Goal: Download file/media

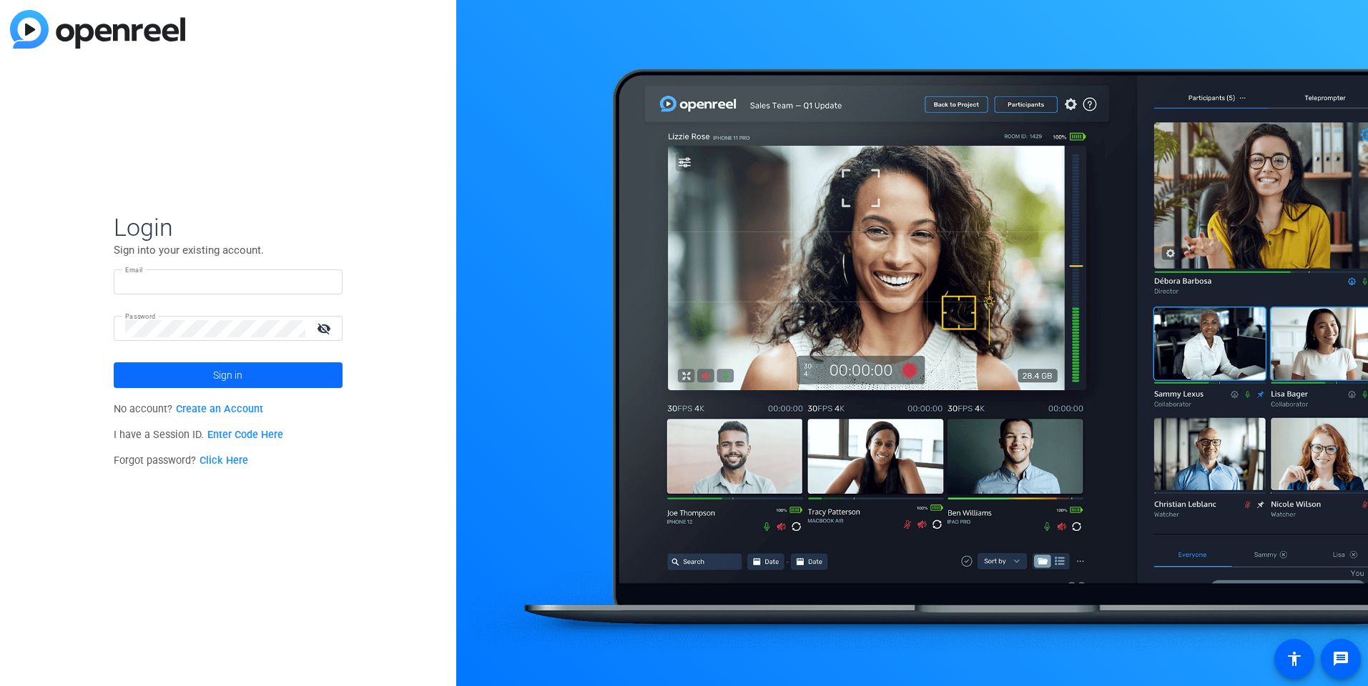
type input "[PERSON_NAME][EMAIL_ADDRESS][PERSON_NAME][DOMAIN_NAME]"
click at [268, 373] on span at bounding box center [228, 375] width 229 height 34
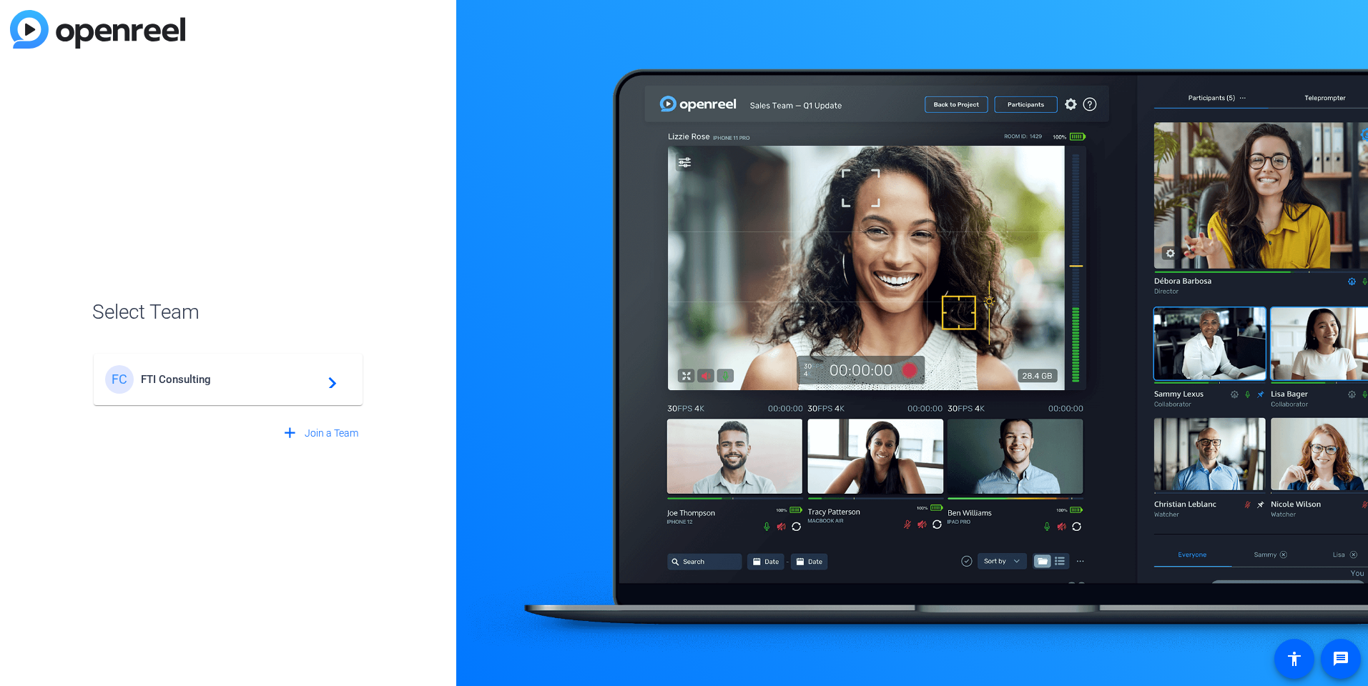
click at [220, 380] on span "FTI Consulting" at bounding box center [230, 379] width 179 height 13
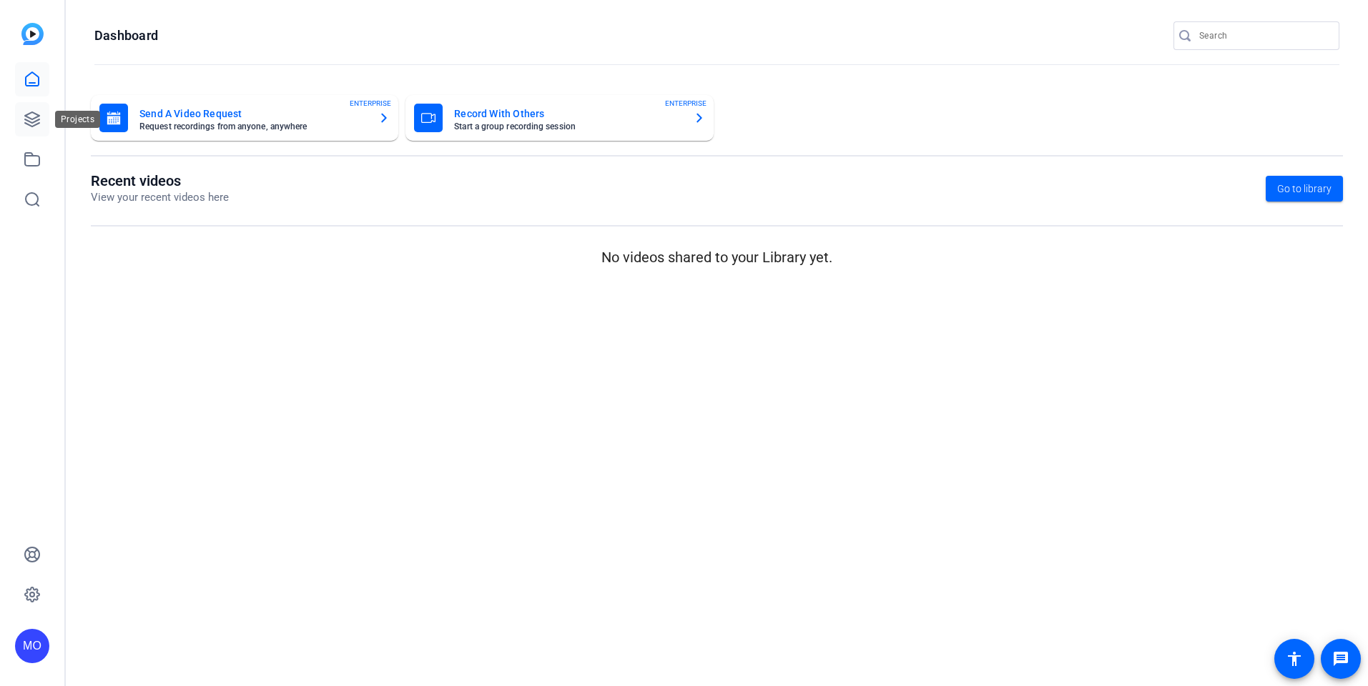
click at [21, 113] on link at bounding box center [32, 119] width 34 height 34
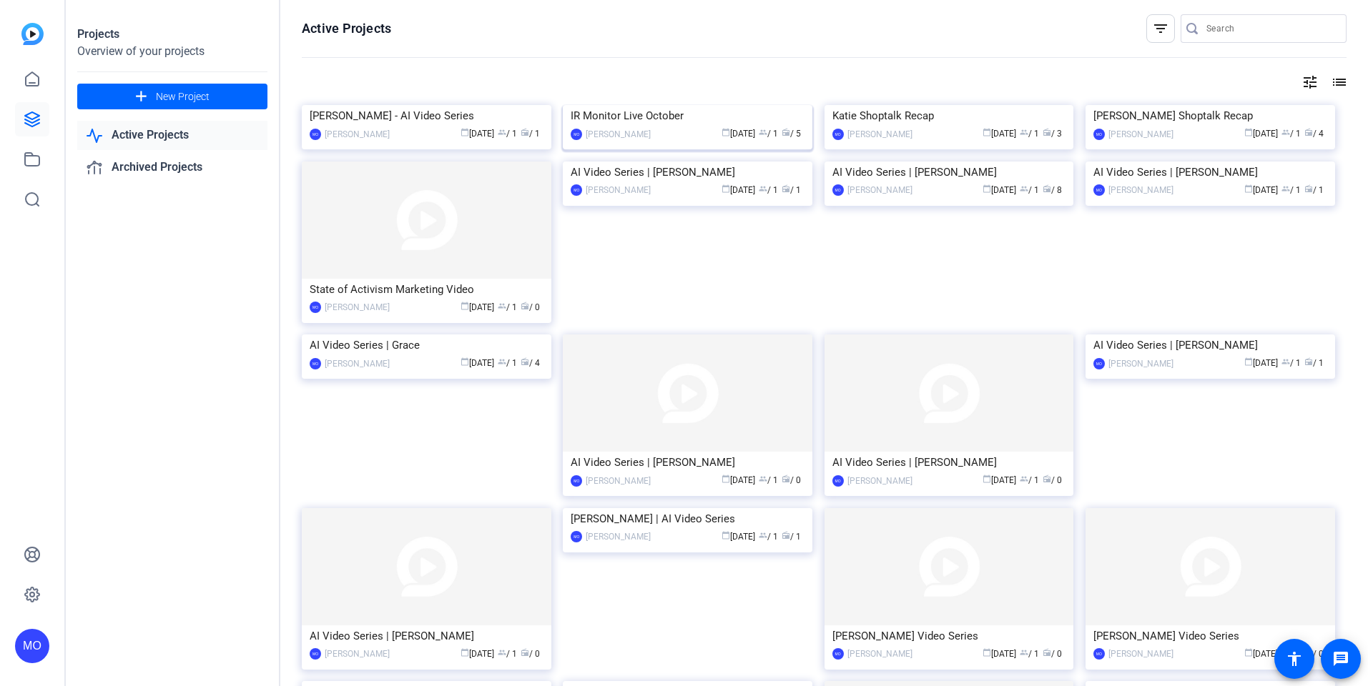
click at [737, 105] on img at bounding box center [688, 105] width 250 height 0
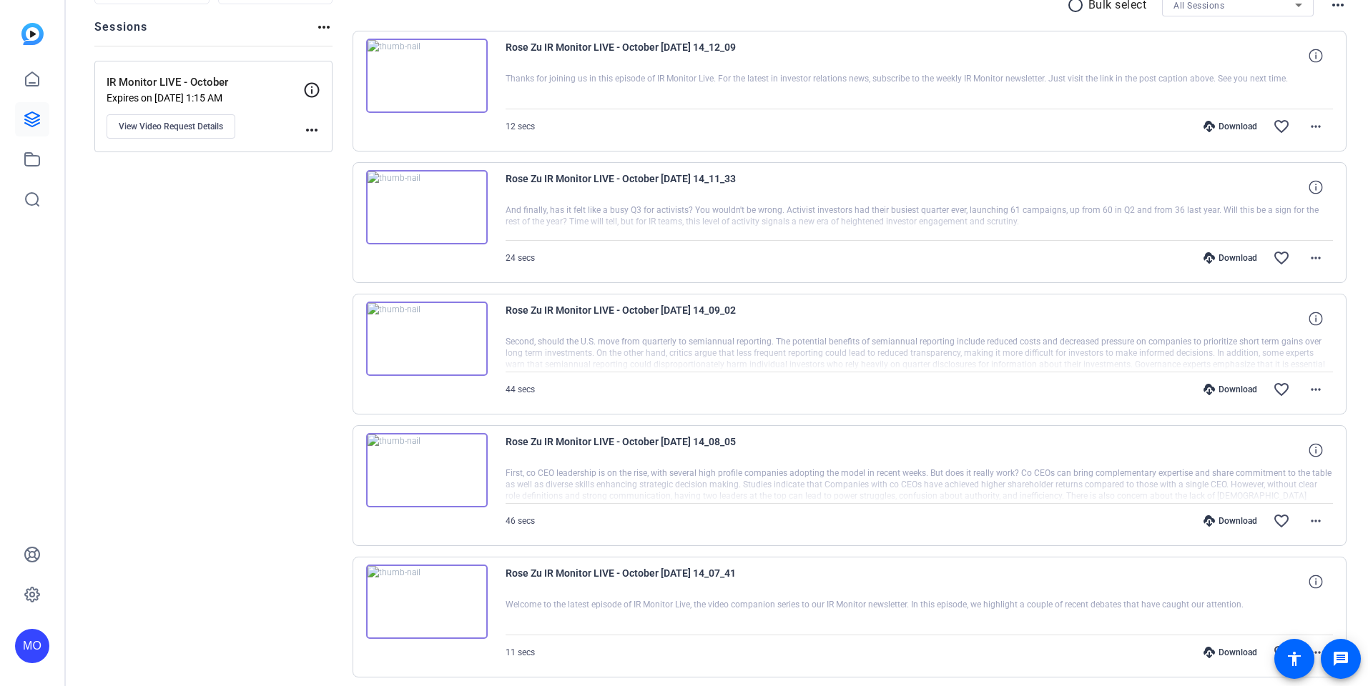
scroll to position [212, 0]
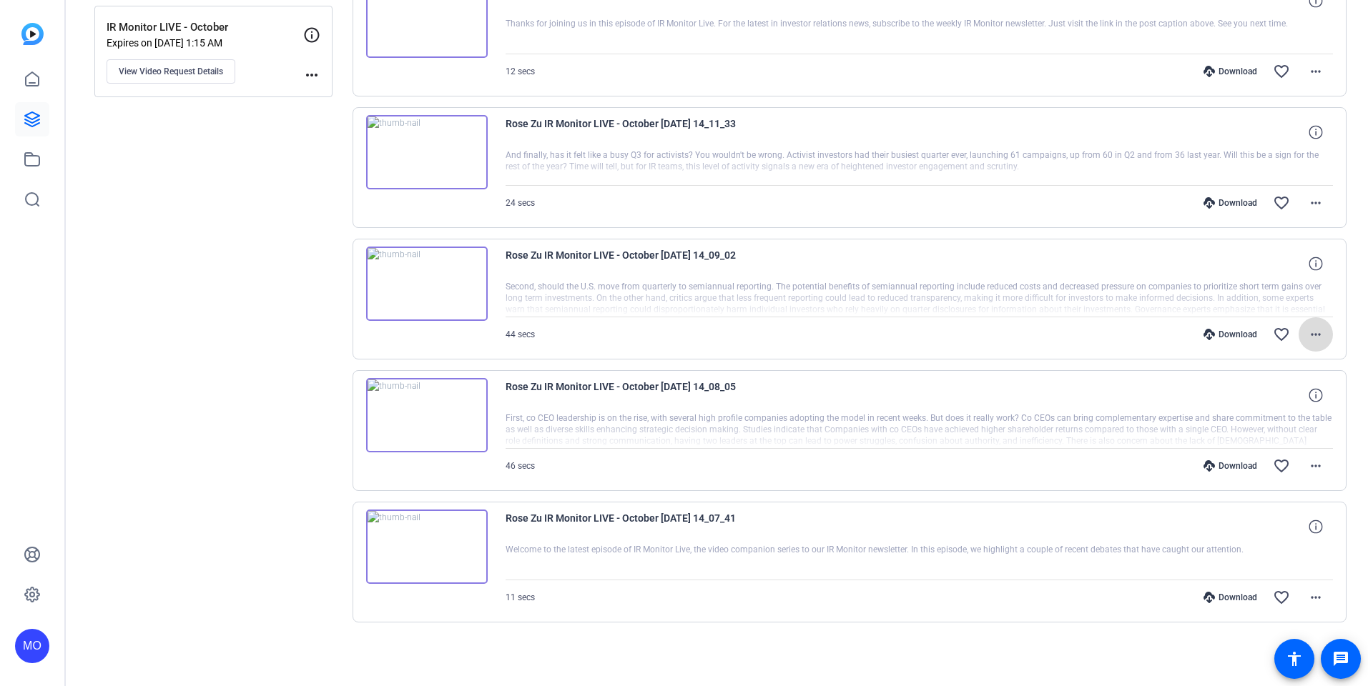
click at [1314, 340] on mat-icon "more_horiz" at bounding box center [1315, 334] width 17 height 17
click at [1264, 400] on span "Download MP4" at bounding box center [1271, 400] width 86 height 17
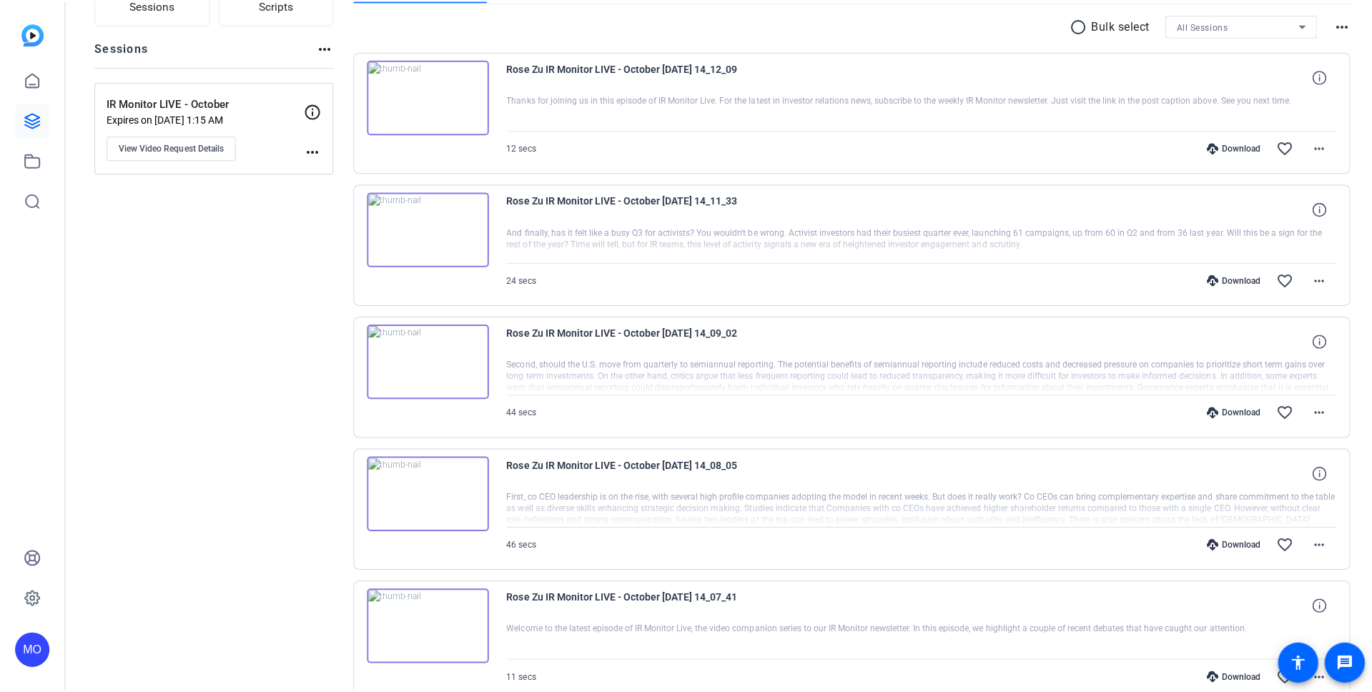
scroll to position [124, 0]
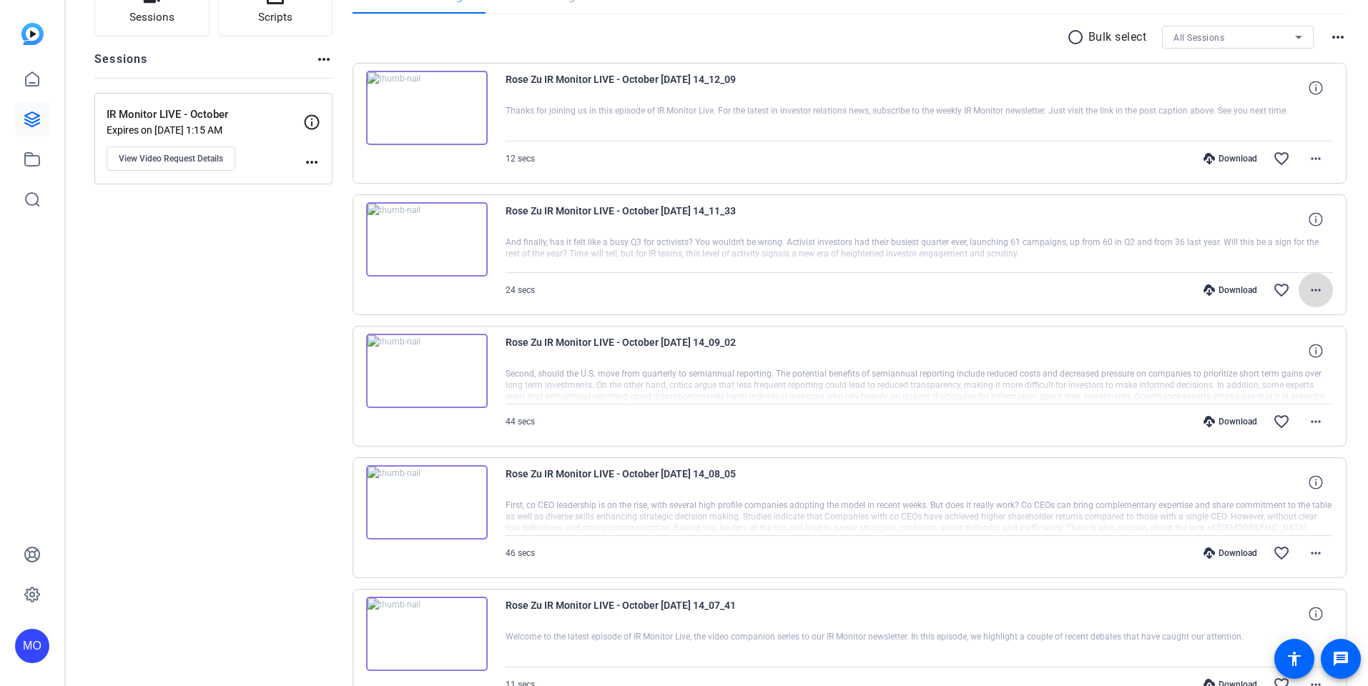
click at [1307, 295] on mat-icon "more_horiz" at bounding box center [1315, 290] width 17 height 17
click at [1274, 353] on span "Download MP4" at bounding box center [1271, 356] width 86 height 17
click at [1307, 165] on mat-icon "more_horiz" at bounding box center [1315, 158] width 17 height 17
click at [1289, 226] on span "Download MP4" at bounding box center [1271, 224] width 86 height 17
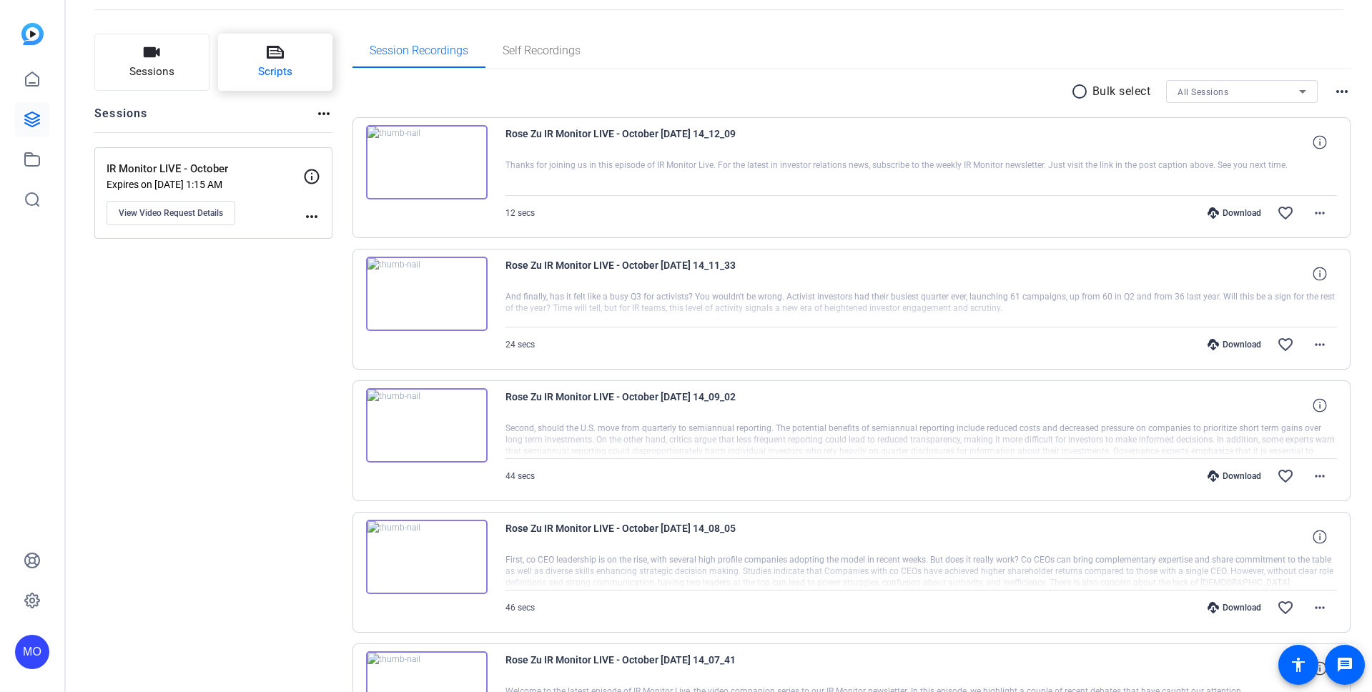
scroll to position [0, 0]
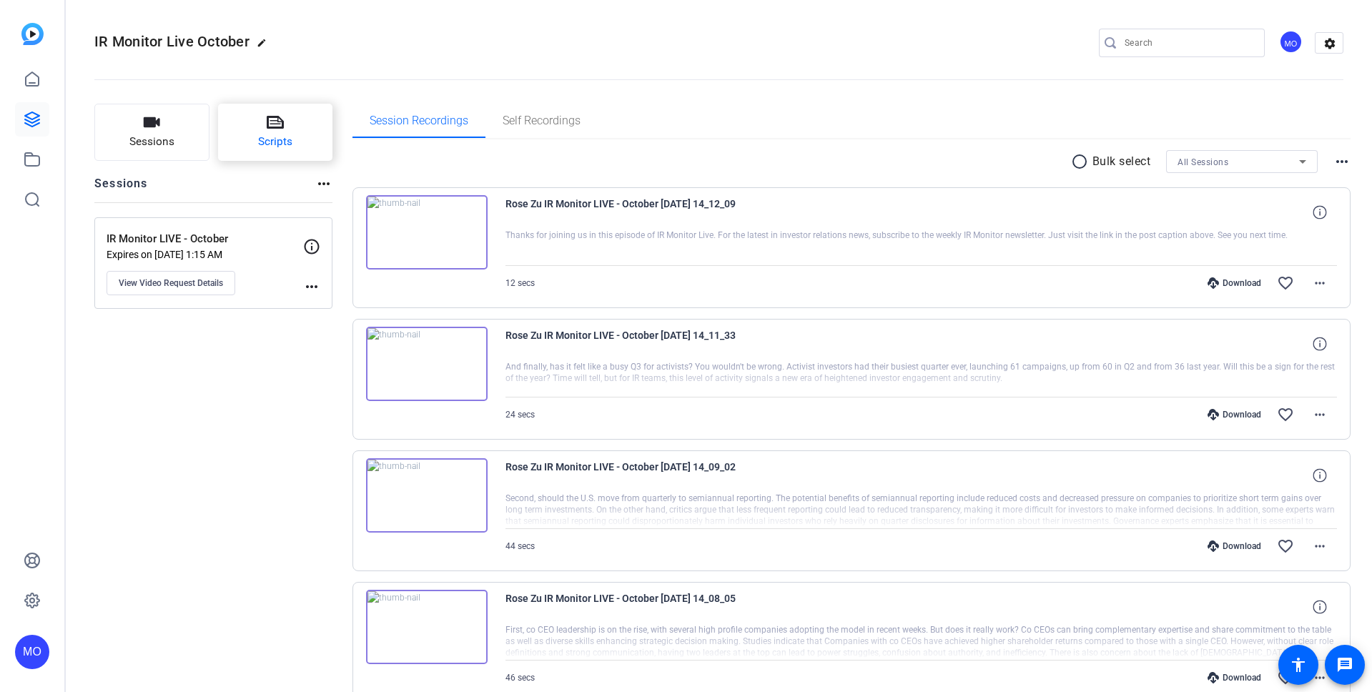
click at [282, 155] on button "Scripts" at bounding box center [275, 132] width 115 height 57
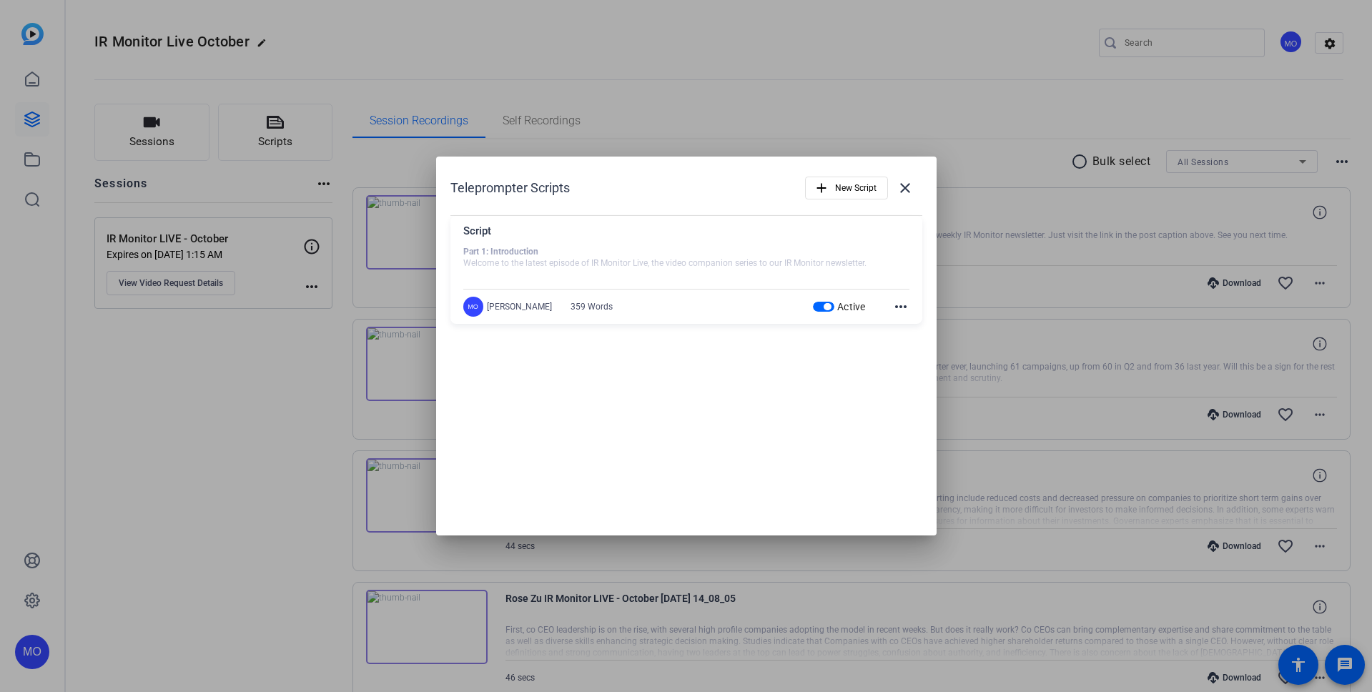
click at [829, 265] on div at bounding box center [686, 264] width 446 height 36
click at [911, 306] on div "Script Part 1: Introduction Welcome to the latest episode of IR Monitor Live, t…" at bounding box center [686, 270] width 472 height 109
click at [910, 305] on div "Script Part 1: Introduction Welcome to the latest episode of IR Monitor Live, t…" at bounding box center [686, 270] width 472 height 109
click at [902, 305] on mat-icon "more_horiz" at bounding box center [900, 306] width 17 height 17
click at [920, 326] on span "Edit" at bounding box center [932, 328] width 57 height 17
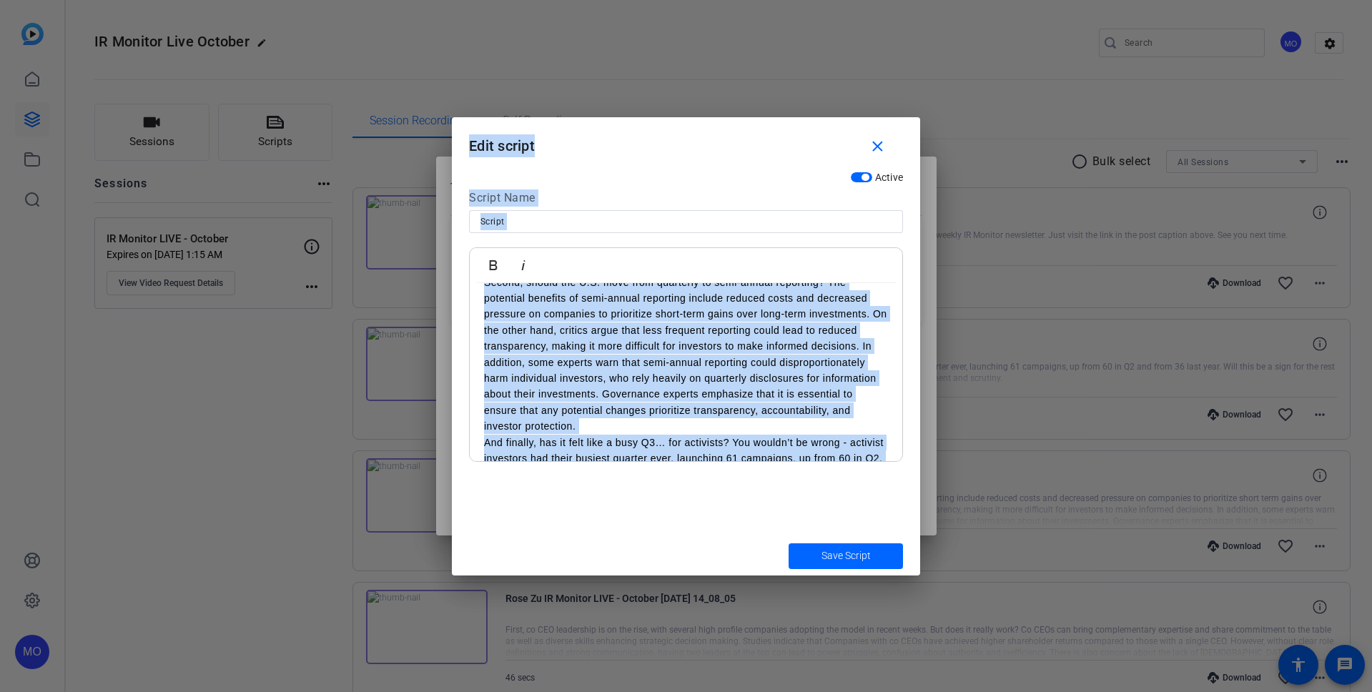
scroll to position [305, 0]
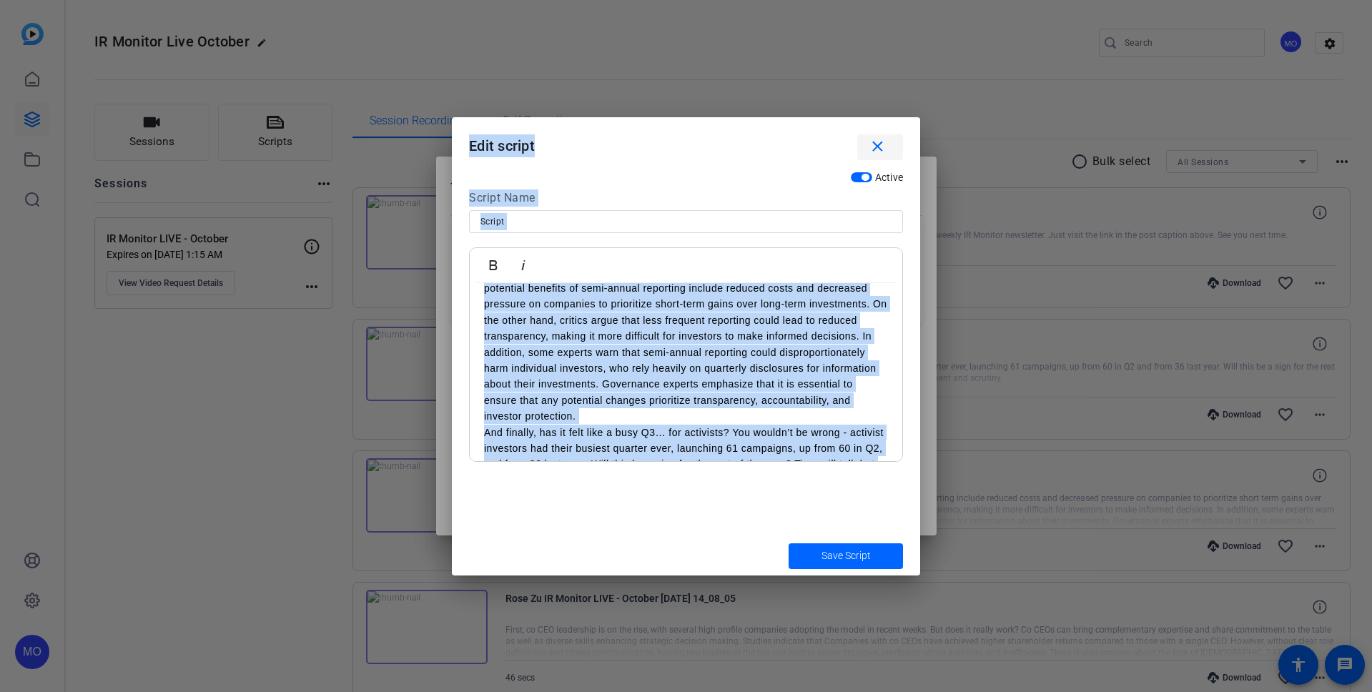
click at [887, 143] on span "button" at bounding box center [880, 147] width 46 height 34
